Goal: Information Seeking & Learning: Learn about a topic

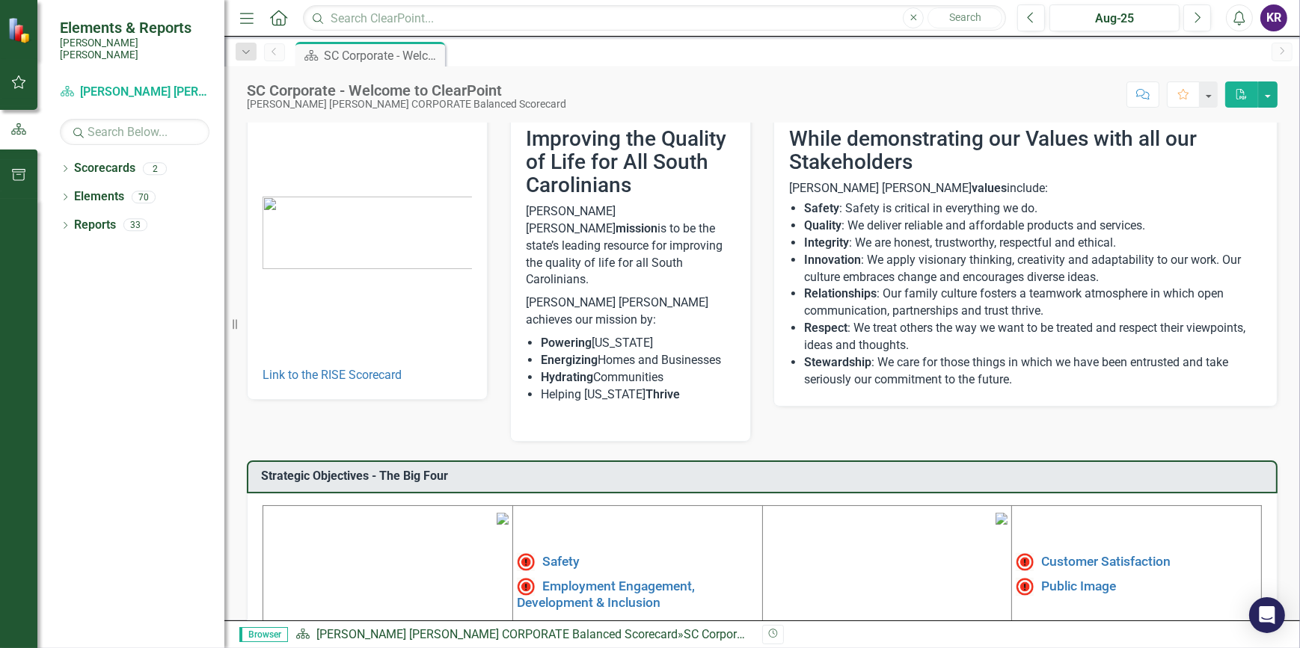
scroll to position [203, 0]
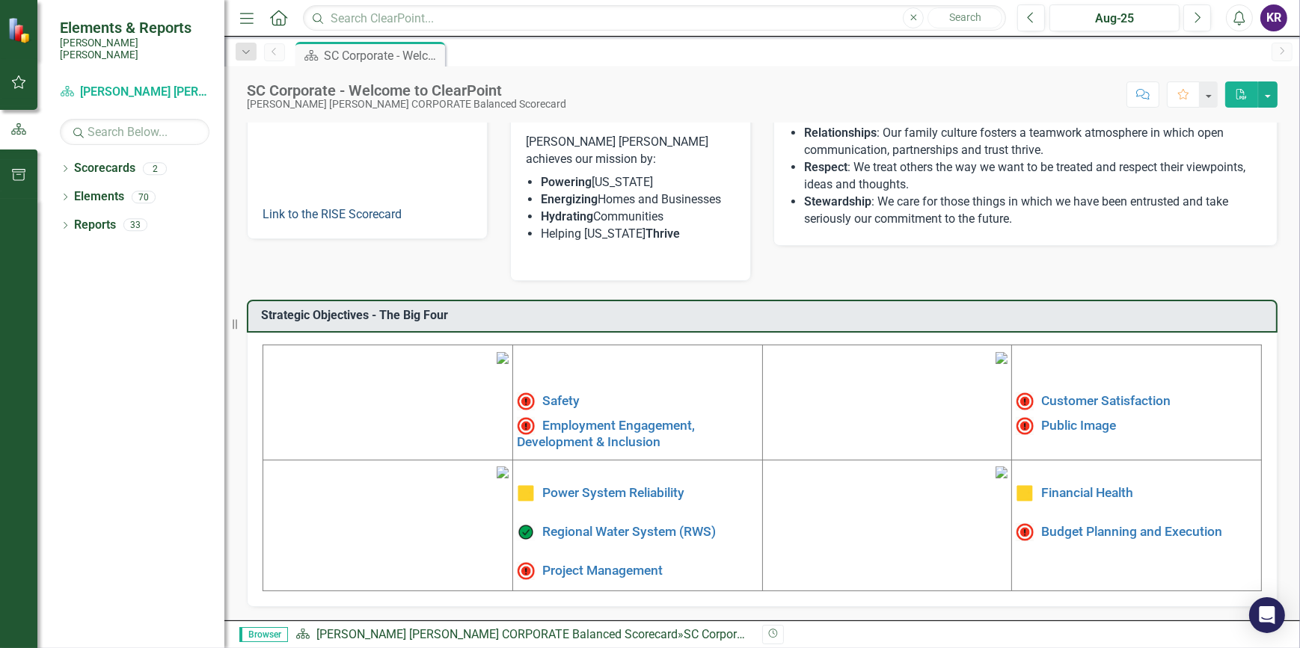
click at [381, 215] on link "Link to the RISE Scorecard" at bounding box center [331, 214] width 139 height 14
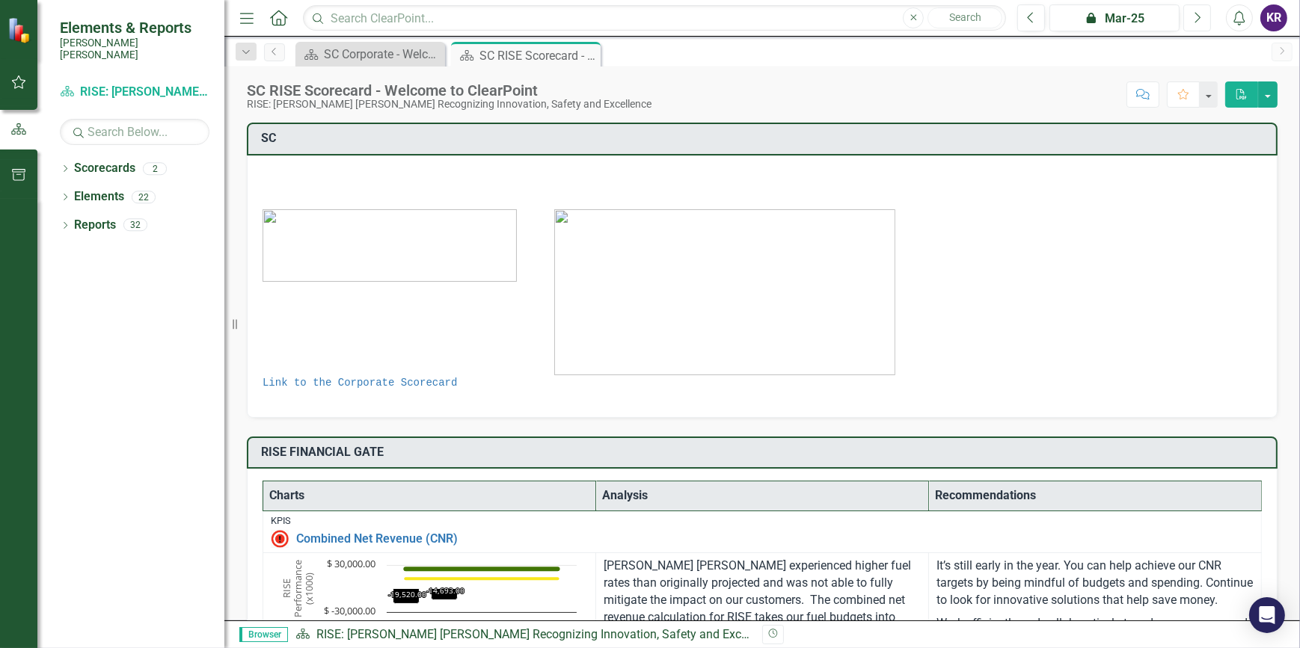
click at [1196, 18] on icon "Next" at bounding box center [1197, 17] width 8 height 13
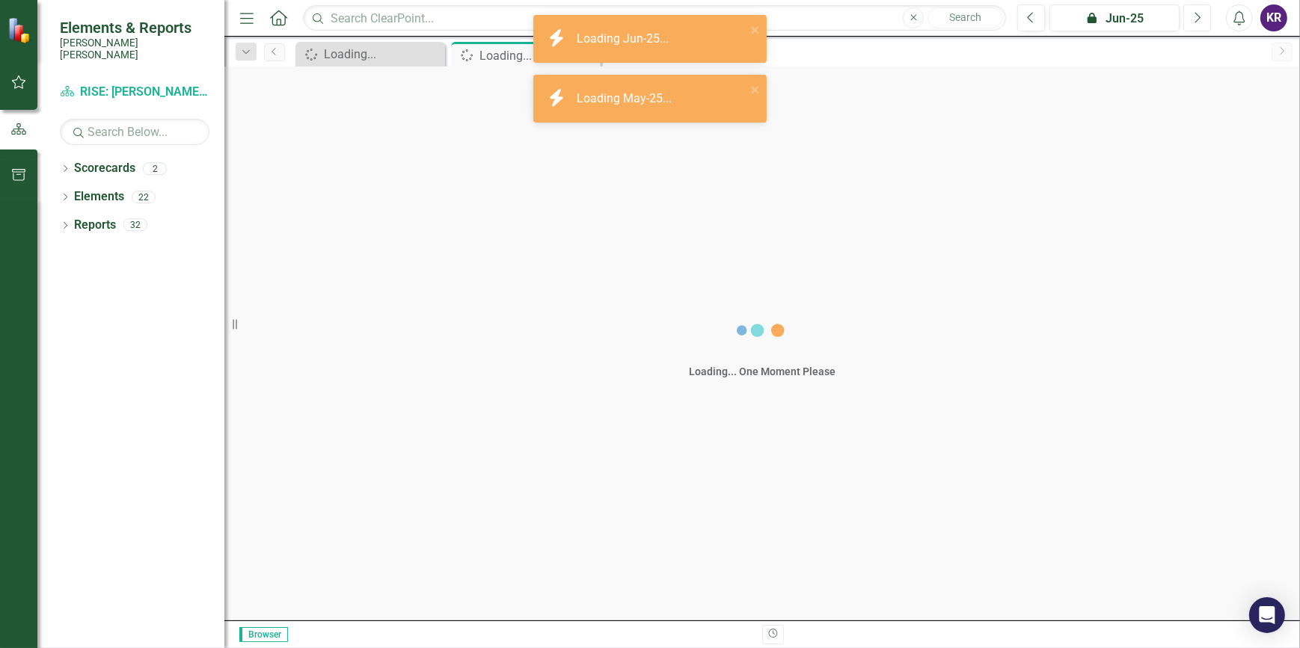
click at [1196, 18] on icon "Next" at bounding box center [1197, 17] width 8 height 13
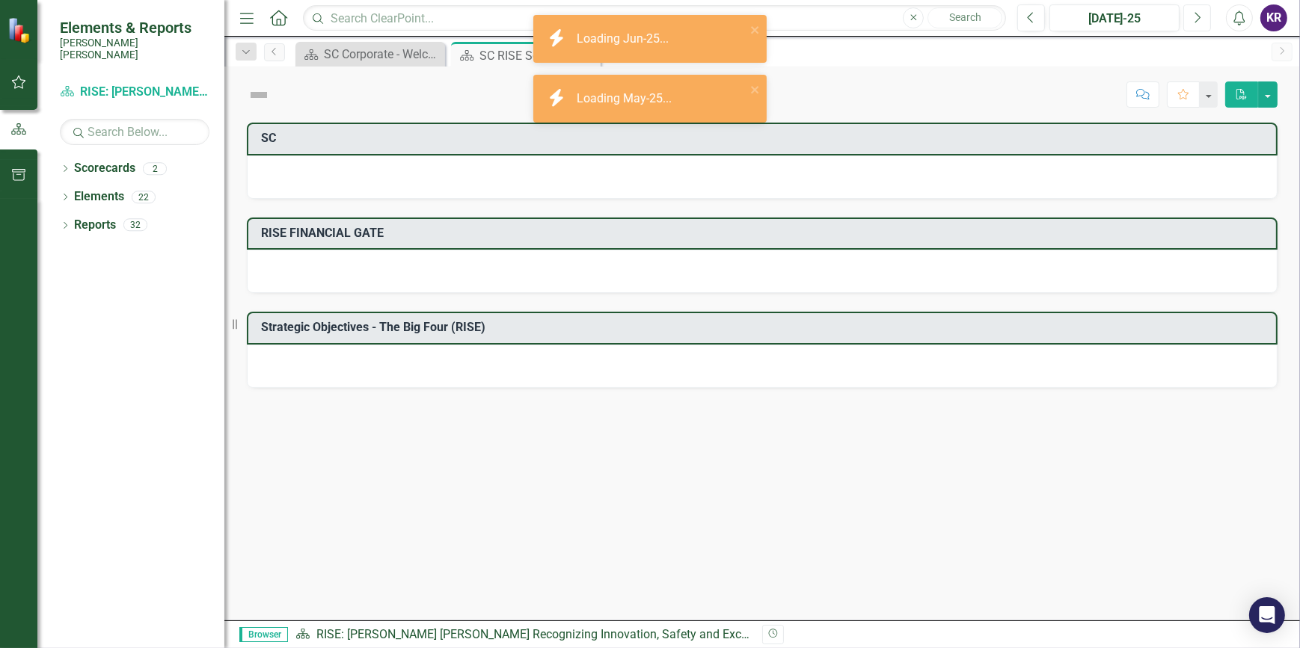
click at [1196, 18] on icon "Next" at bounding box center [1197, 17] width 8 height 13
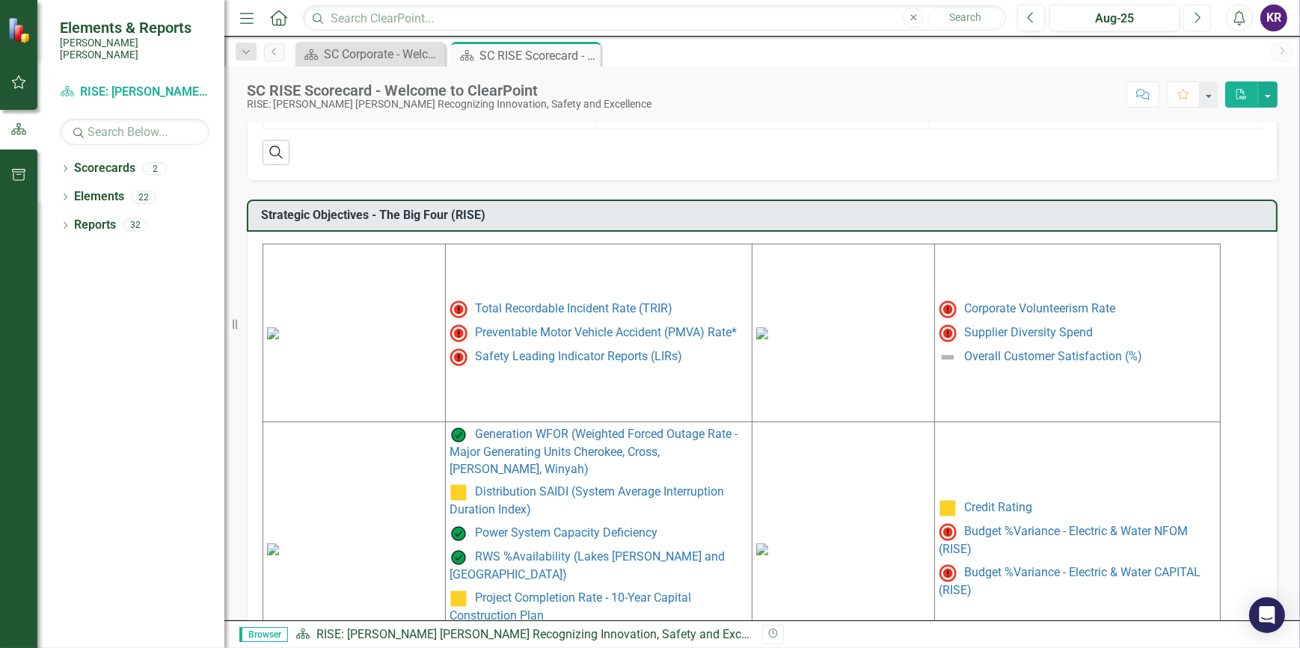
scroll to position [667, 0]
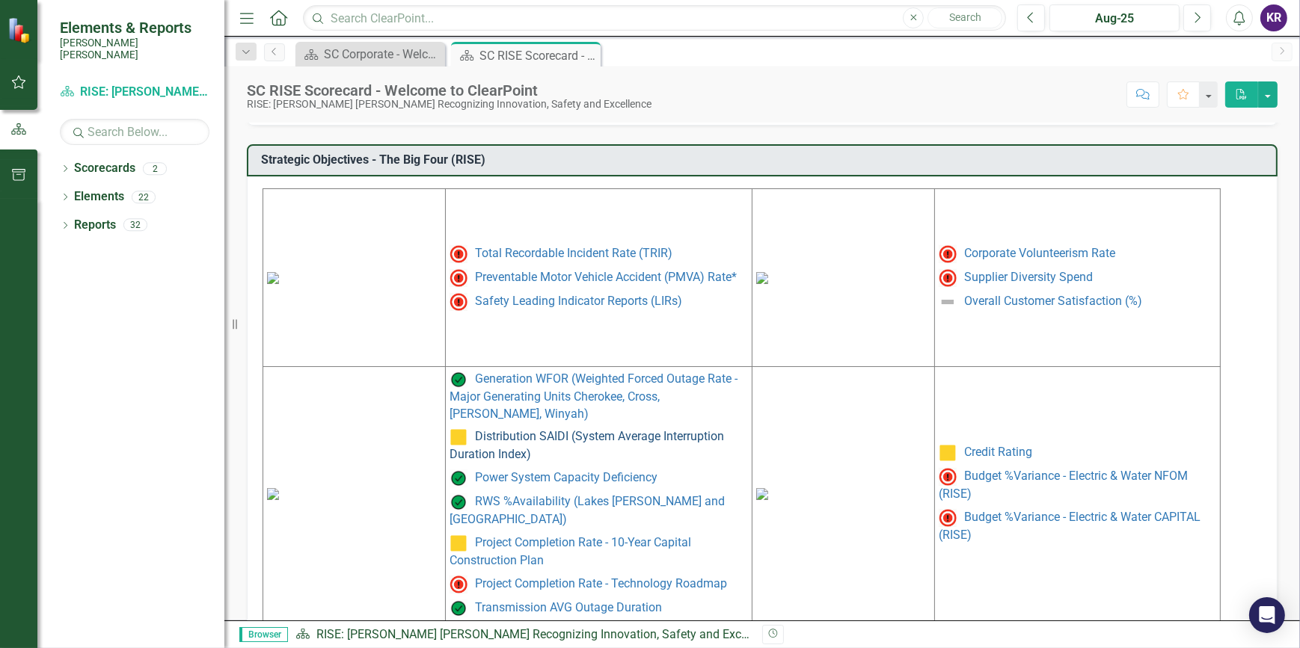
click at [547, 430] on link "Distribution SAIDI (System Average Interruption Duration Index)" at bounding box center [586, 446] width 274 height 32
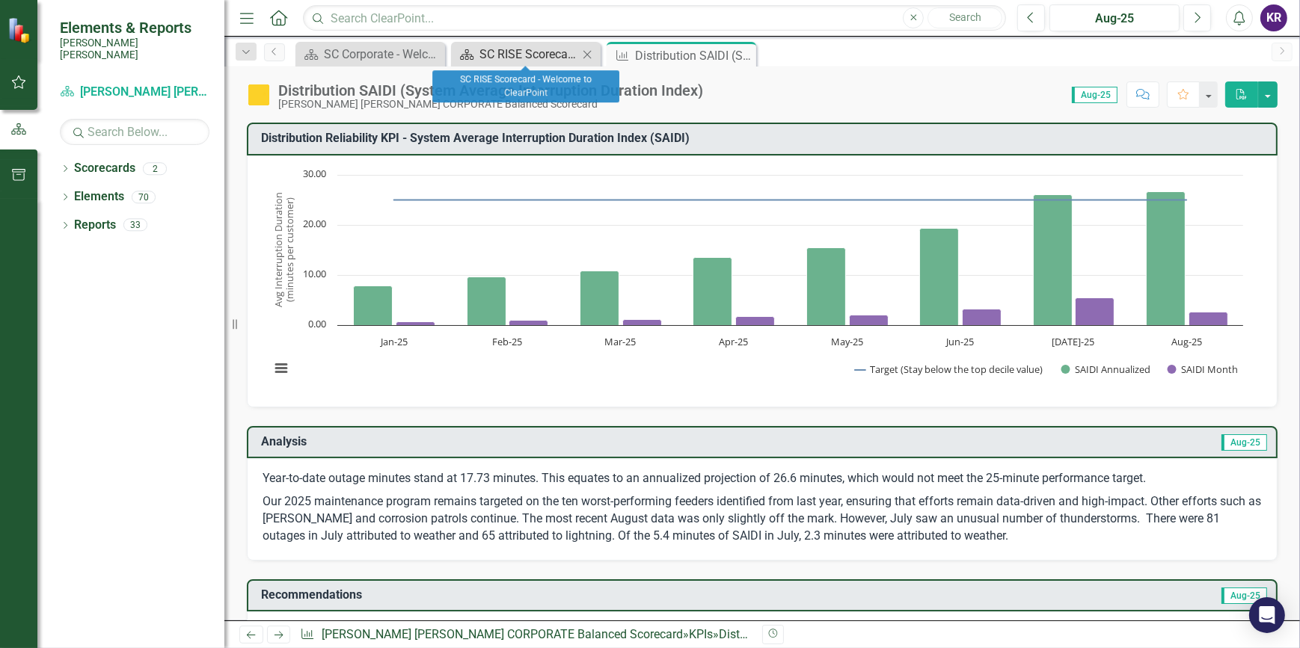
click at [565, 58] on div "SC RISE Scorecard - Welcome to ClearPoint" at bounding box center [528, 54] width 99 height 19
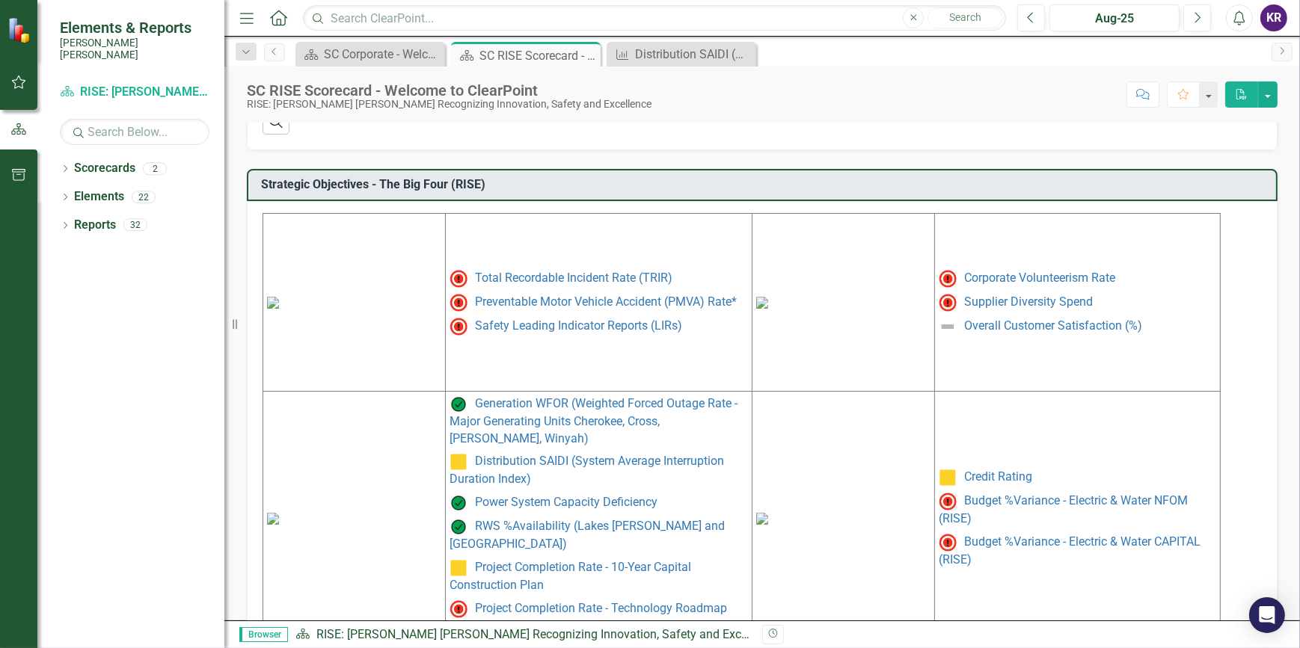
scroll to position [667, 0]
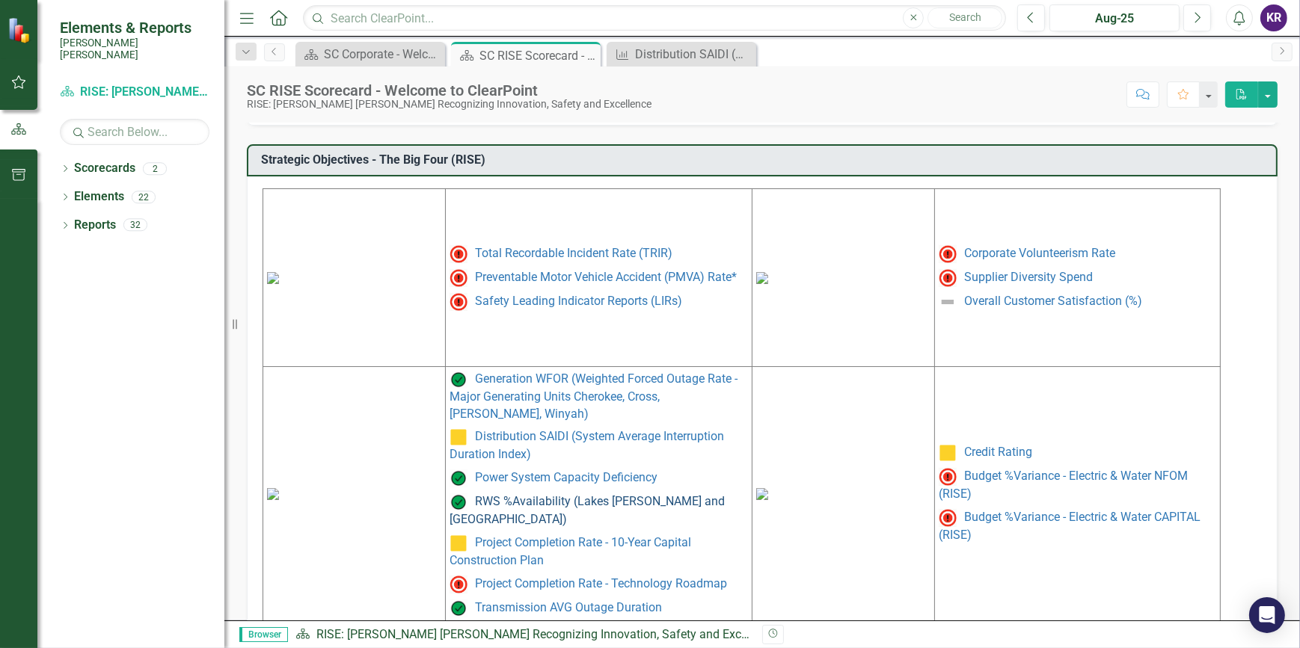
click at [568, 494] on link "RWS %Availability (Lakes [PERSON_NAME] and [GEOGRAPHIC_DATA])" at bounding box center [586, 510] width 275 height 32
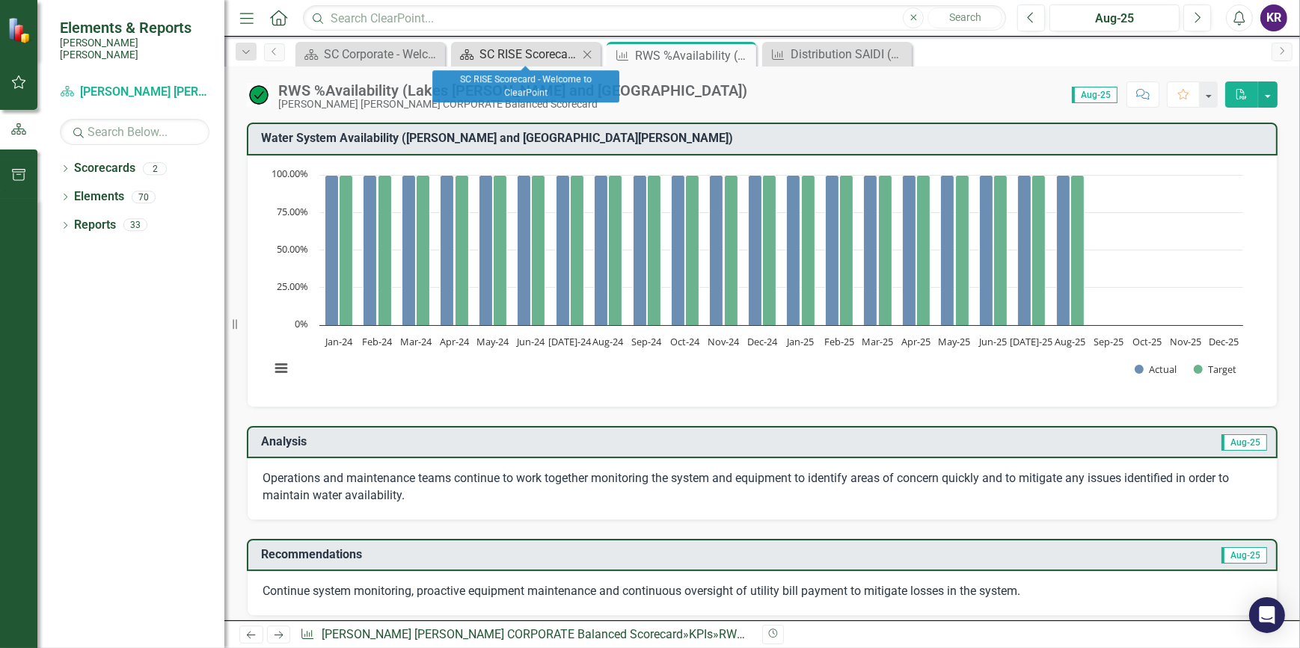
click at [538, 53] on div "SC RISE Scorecard - Welcome to ClearPoint" at bounding box center [528, 54] width 99 height 19
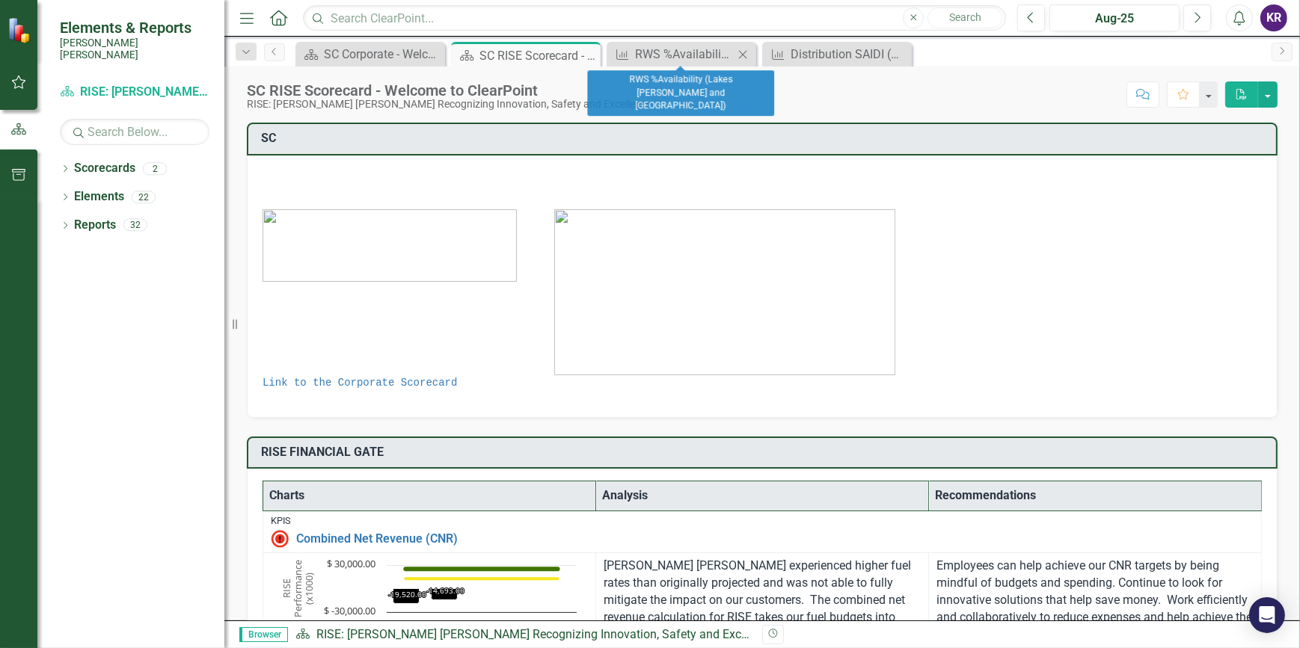
click at [738, 55] on icon "Close" at bounding box center [742, 55] width 15 height 12
click at [743, 55] on icon "Close" at bounding box center [742, 55] width 15 height 12
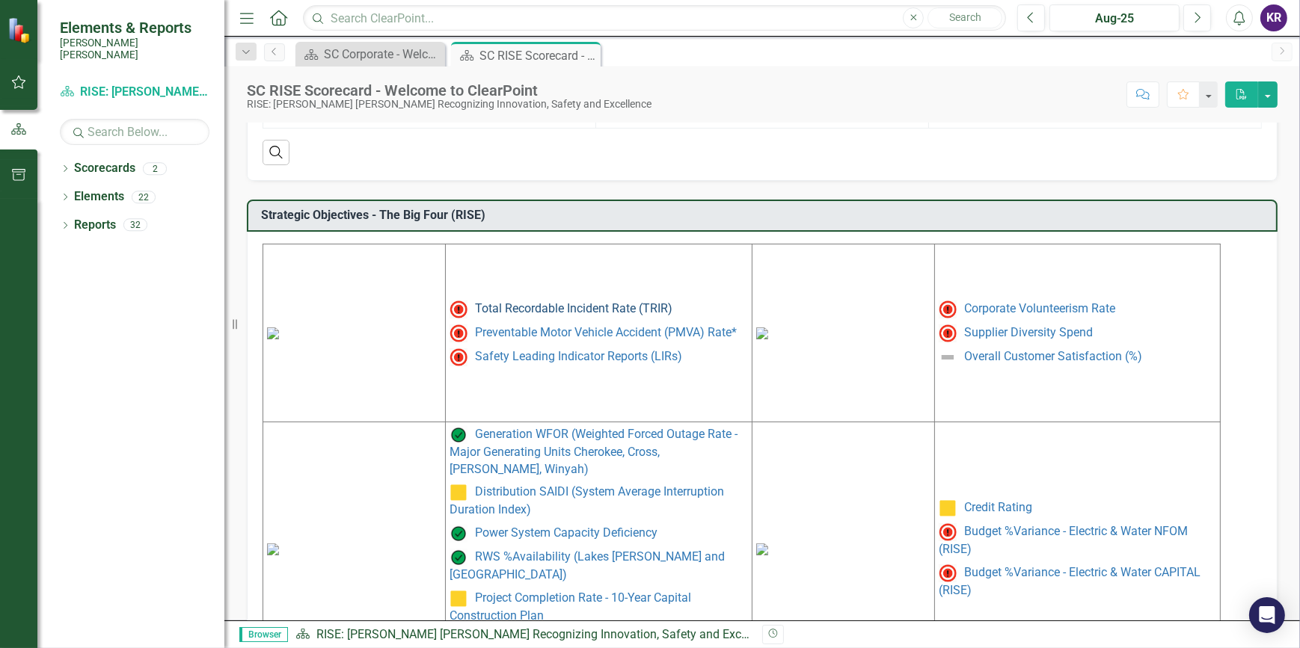
scroll to position [667, 0]
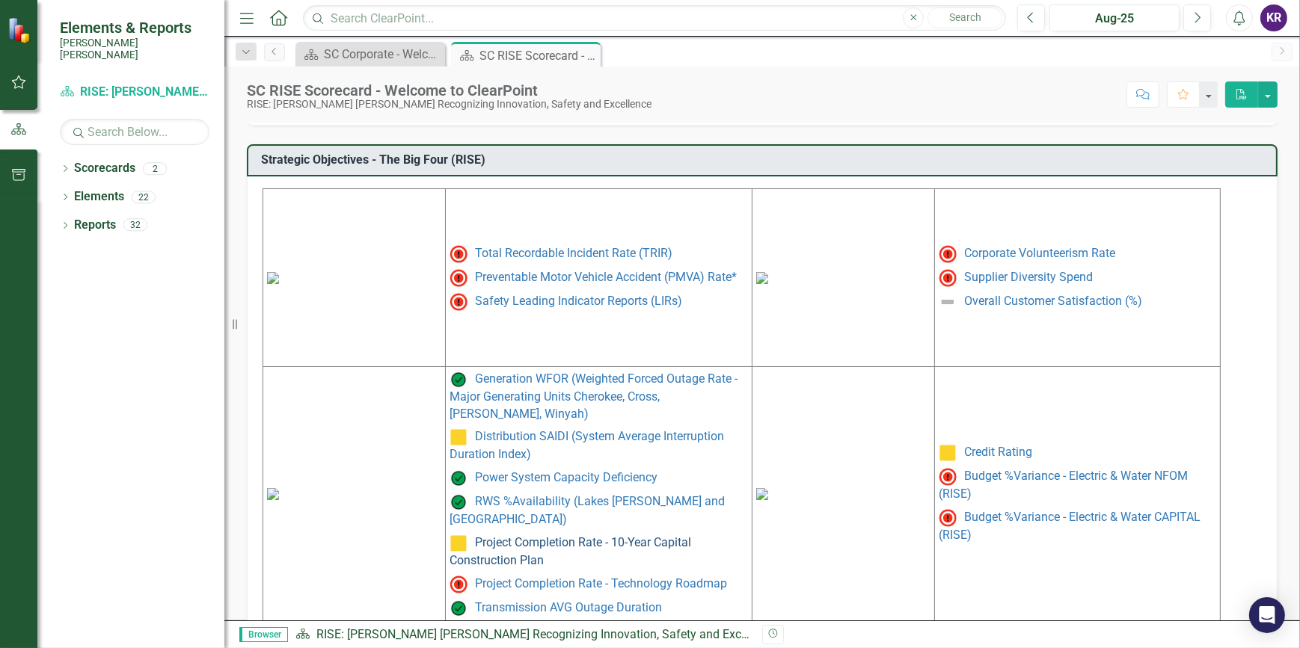
click at [543, 535] on link "Project Completion Rate - 10-Year Capital Construction Plan" at bounding box center [570, 551] width 242 height 32
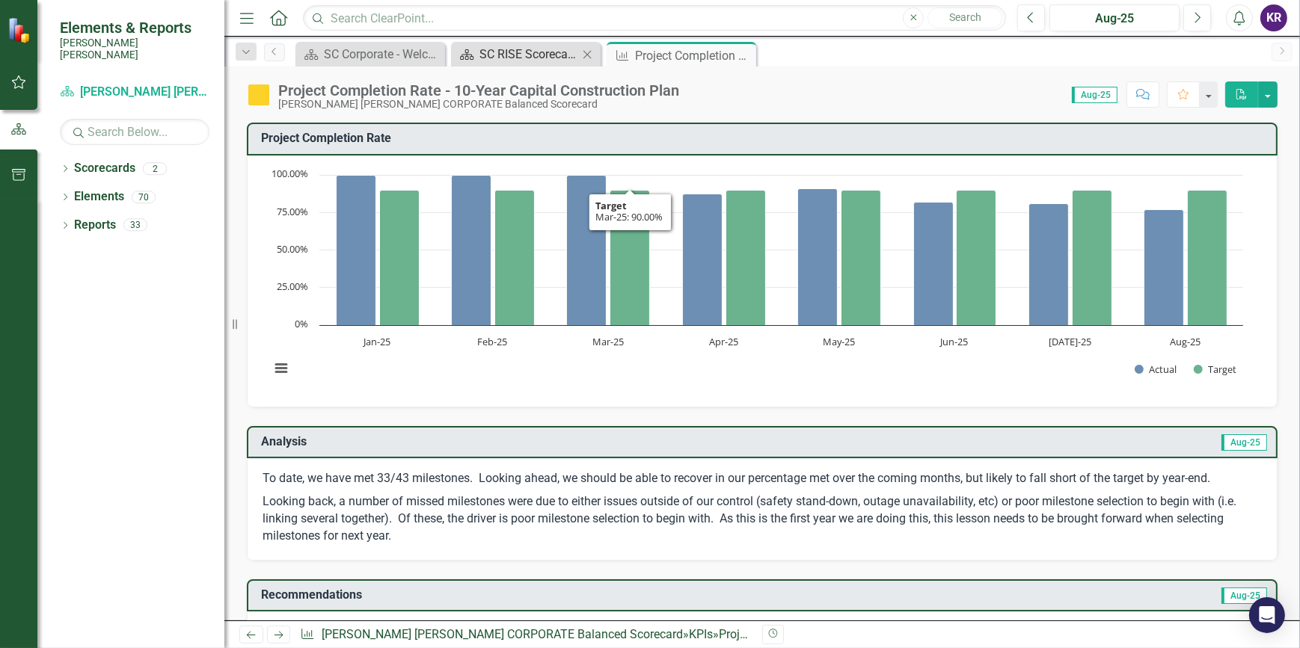
click at [485, 54] on div "SC RISE Scorecard - Welcome to ClearPoint" at bounding box center [528, 54] width 99 height 19
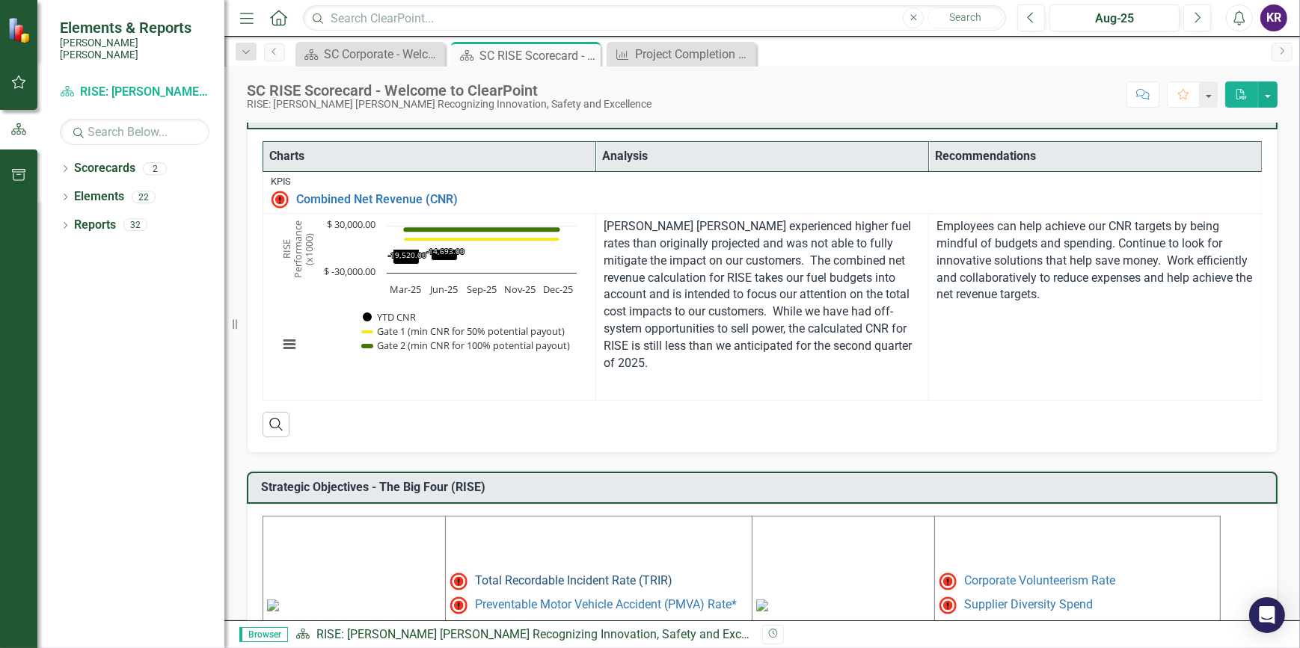
scroll to position [667, 0]
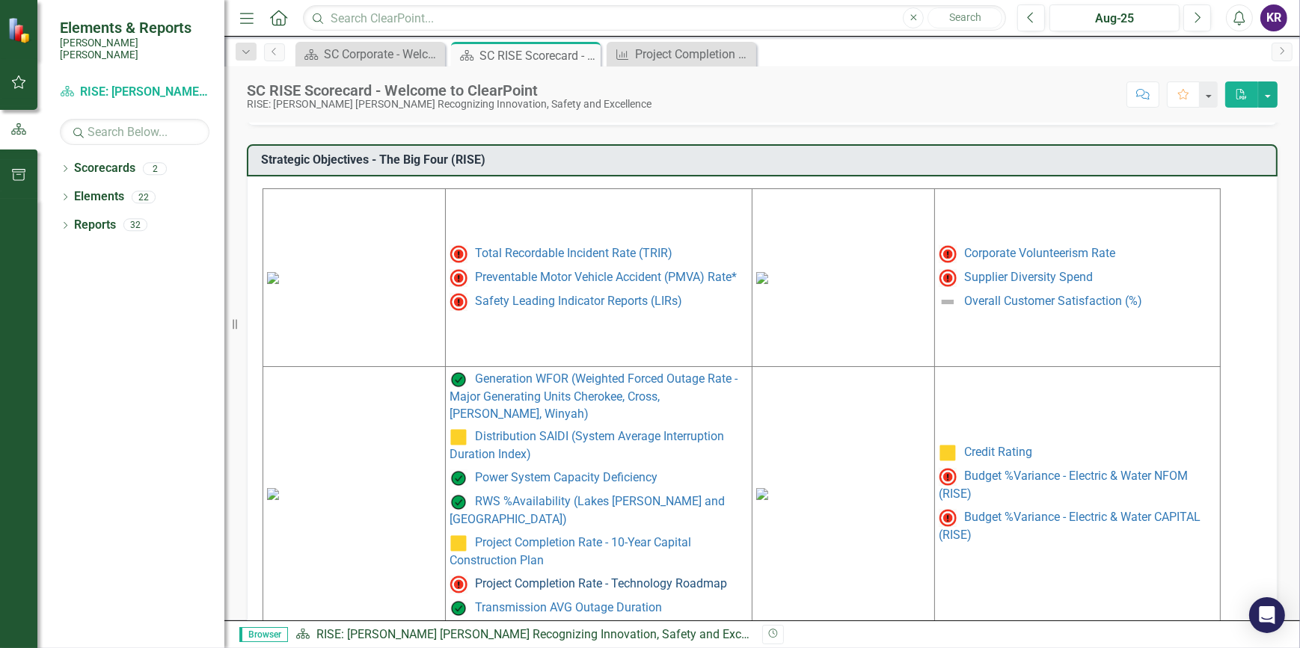
click at [546, 576] on link "Project Completion Rate - Technology Roadmap" at bounding box center [601, 583] width 252 height 14
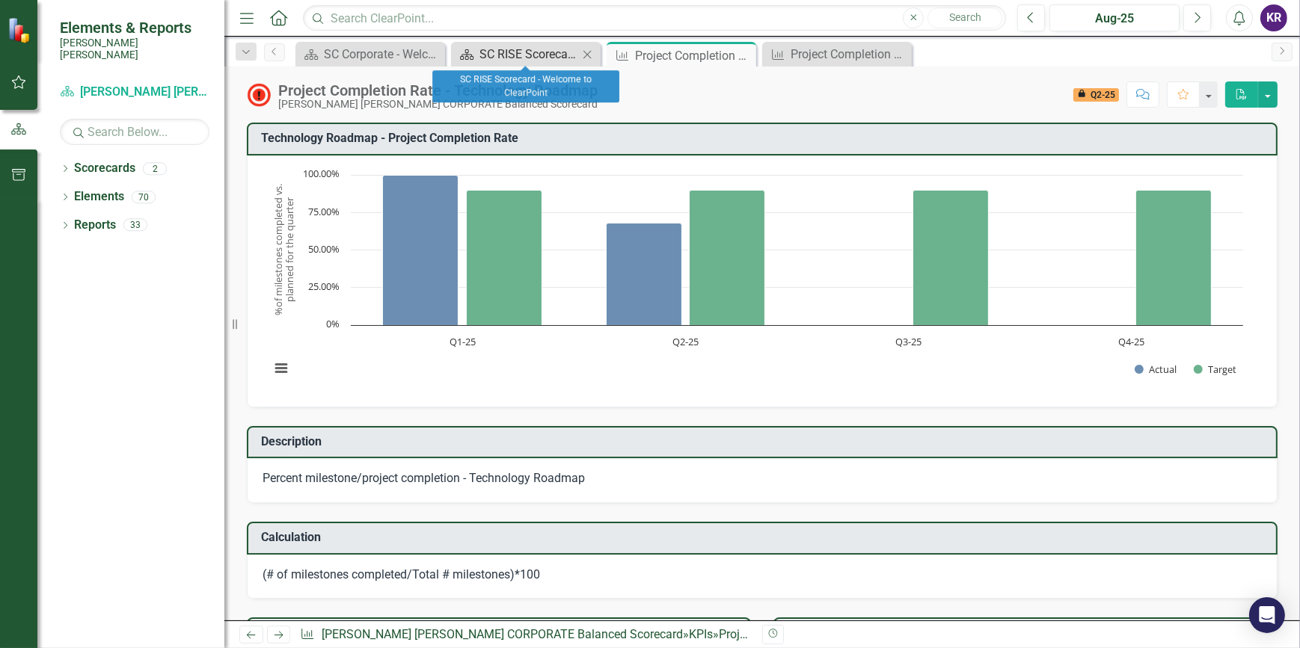
click at [552, 61] on div "SC RISE Scorecard - Welcome to ClearPoint" at bounding box center [528, 54] width 99 height 19
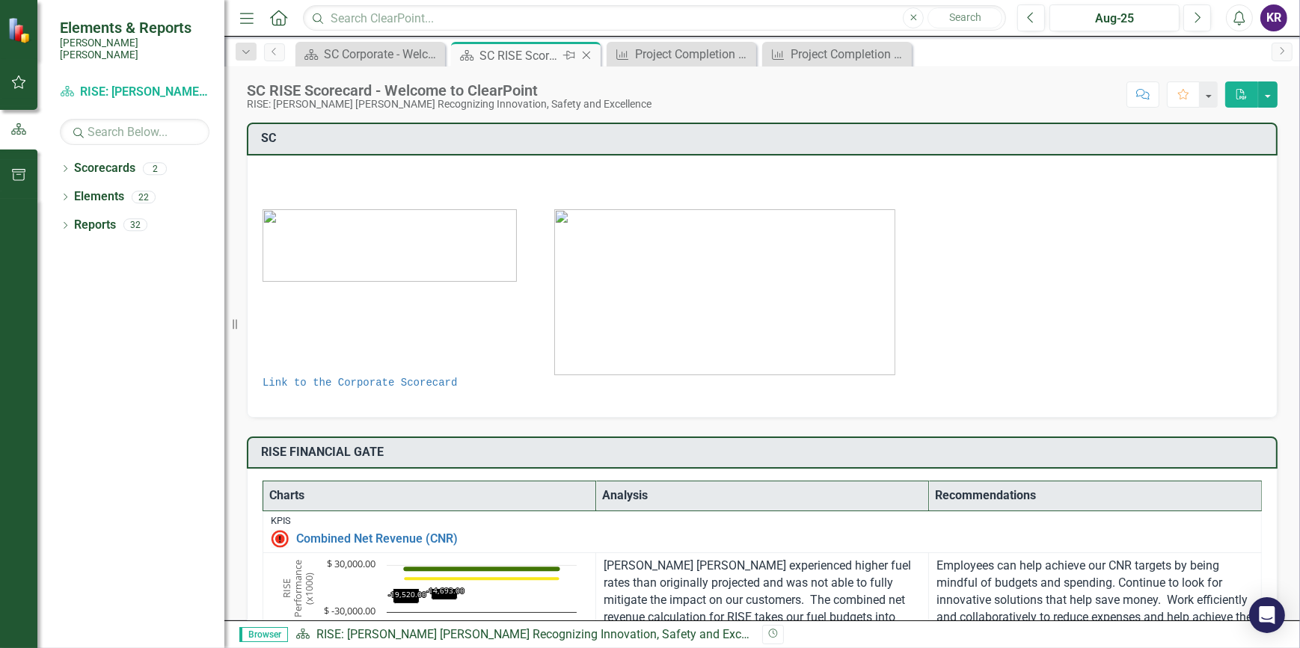
click at [530, 54] on div "SC RISE Scorecard - Welcome to ClearPoint" at bounding box center [519, 55] width 80 height 19
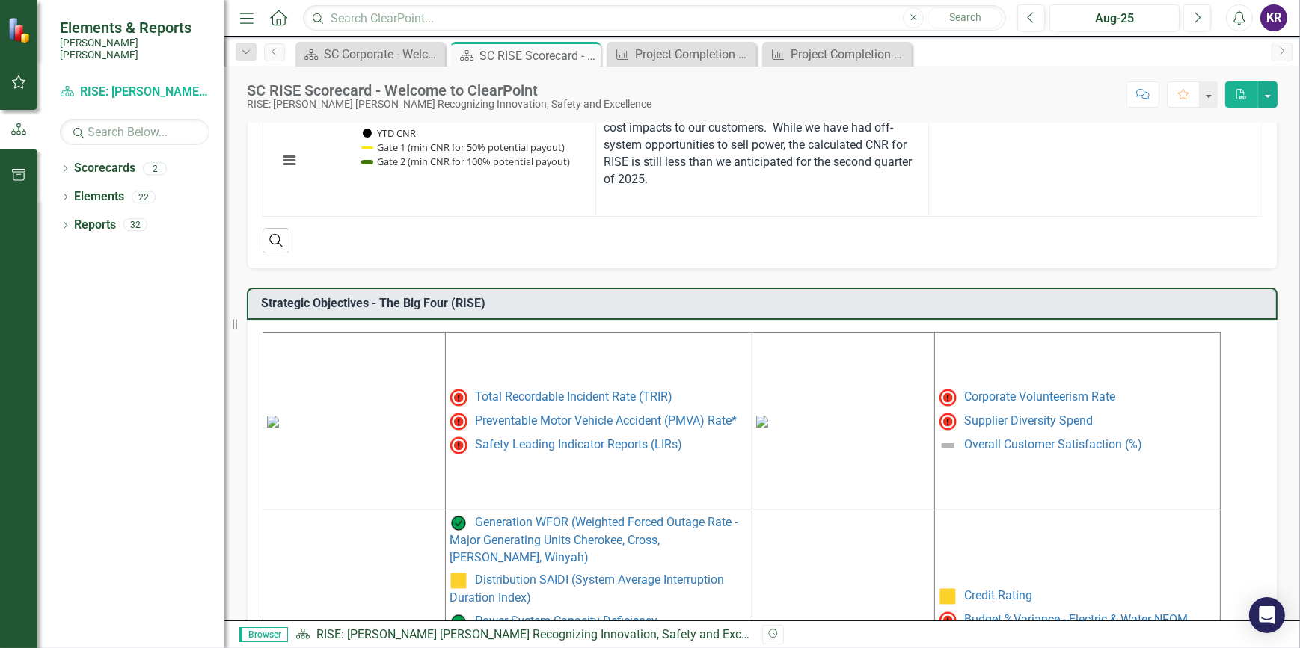
scroll to position [667, 0]
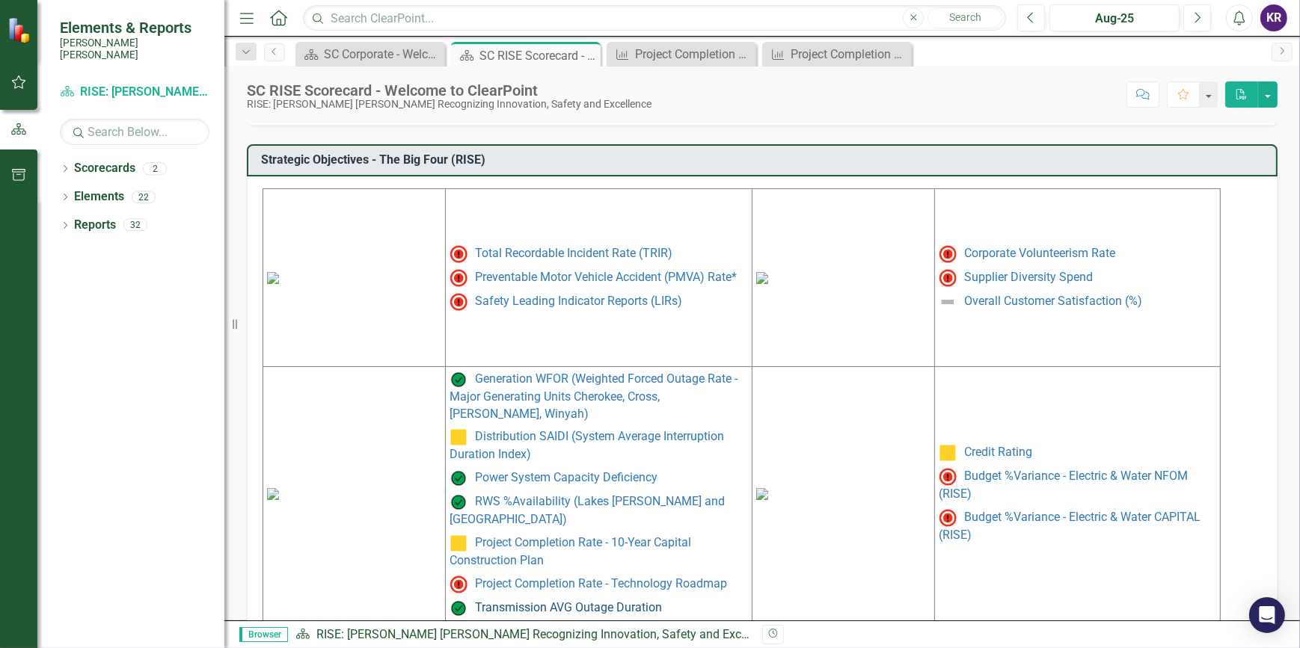
click at [540, 600] on link "Transmission AVG Outage Duration" at bounding box center [568, 607] width 187 height 14
